Goal: Task Accomplishment & Management: Manage account settings

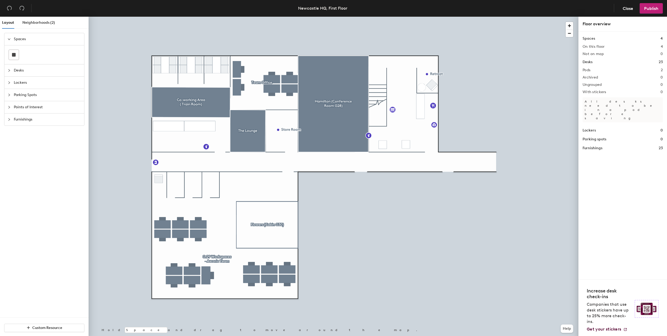
click at [591, 25] on div "Floor overview" at bounding box center [623, 24] width 80 height 6
click at [596, 49] on div "Spaces 4 On this floor 4 Not on map 0 Desks 23 Pods 2 Archived 0 Ungrouped 0 Wi…" at bounding box center [623, 93] width 80 height 115
click at [47, 25] on div "Neighborhoods (2)" at bounding box center [38, 23] width 33 height 6
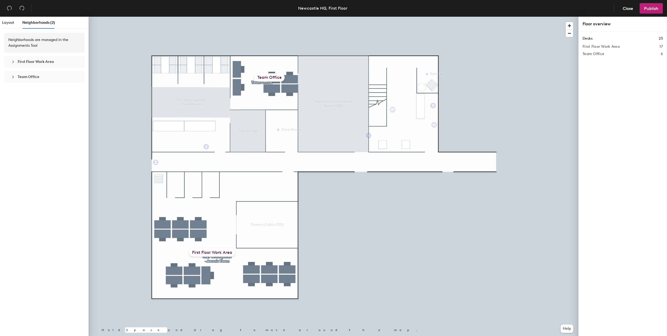
click at [37, 62] on span "First Floor Work Area" at bounding box center [36, 61] width 36 height 4
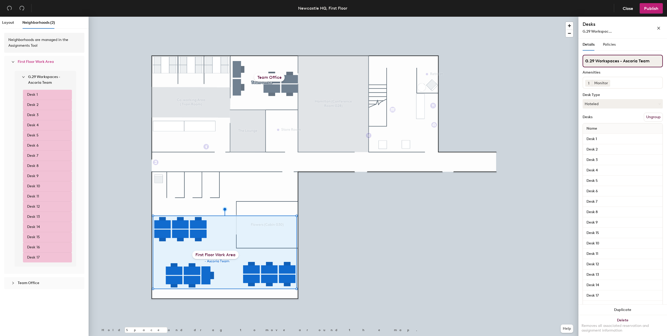
drag, startPoint x: 651, startPoint y: 60, endPoint x: 624, endPoint y: 62, distance: 26.7
click at [624, 62] on input "G.29 Workspaces - Ascoria Team" at bounding box center [623, 61] width 80 height 13
type input "G.29 Workspaces"
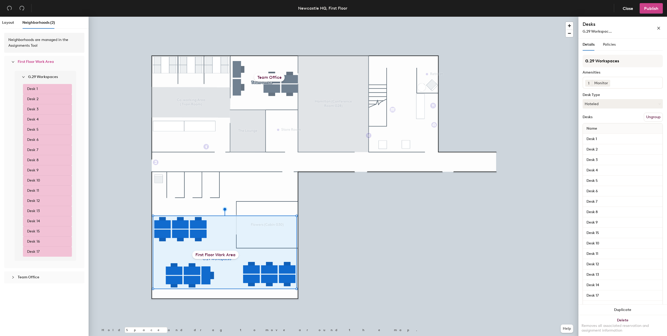
click at [652, 9] on span "Publish" at bounding box center [651, 8] width 14 height 5
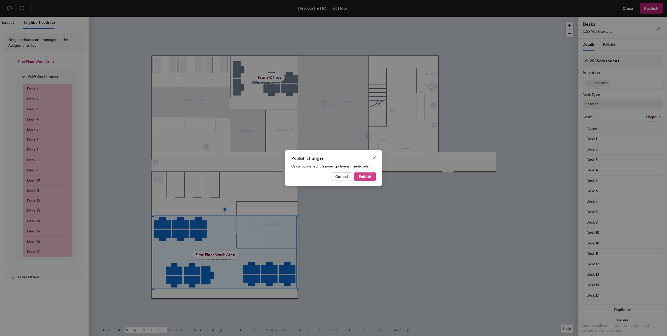
click at [370, 174] on span "Publish" at bounding box center [365, 176] width 13 height 4
